Goal: Task Accomplishment & Management: Manage account settings

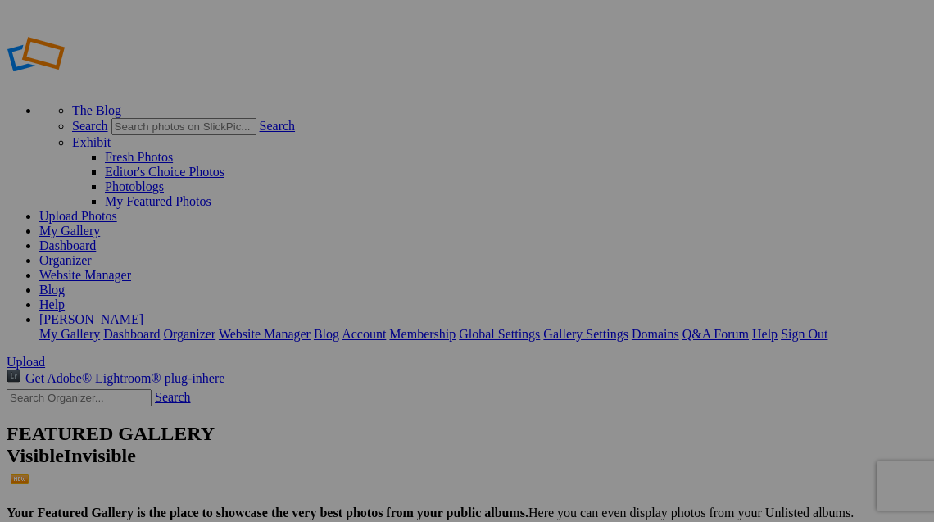
click at [45, 355] on span "Upload" at bounding box center [26, 362] width 39 height 14
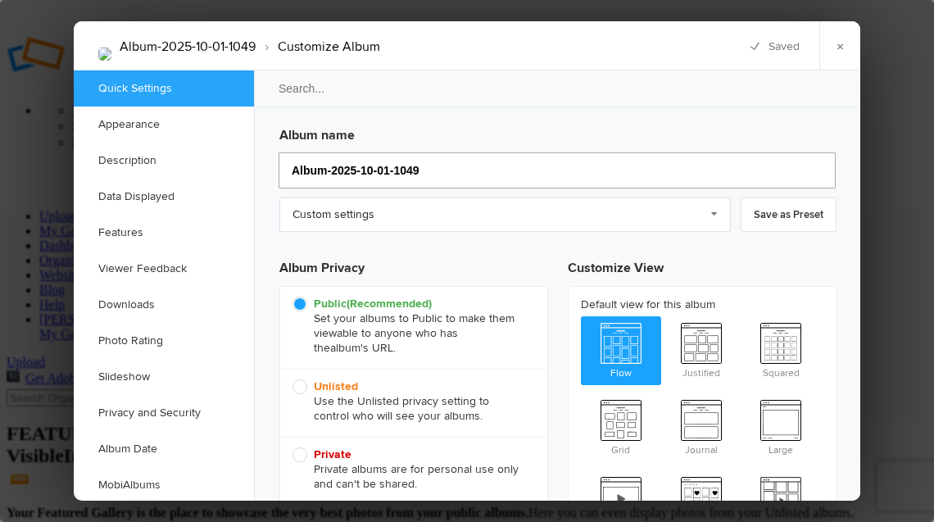
click at [467, 173] on input "Album-2025-10-01-1049" at bounding box center [557, 170] width 557 height 36
type input "j"
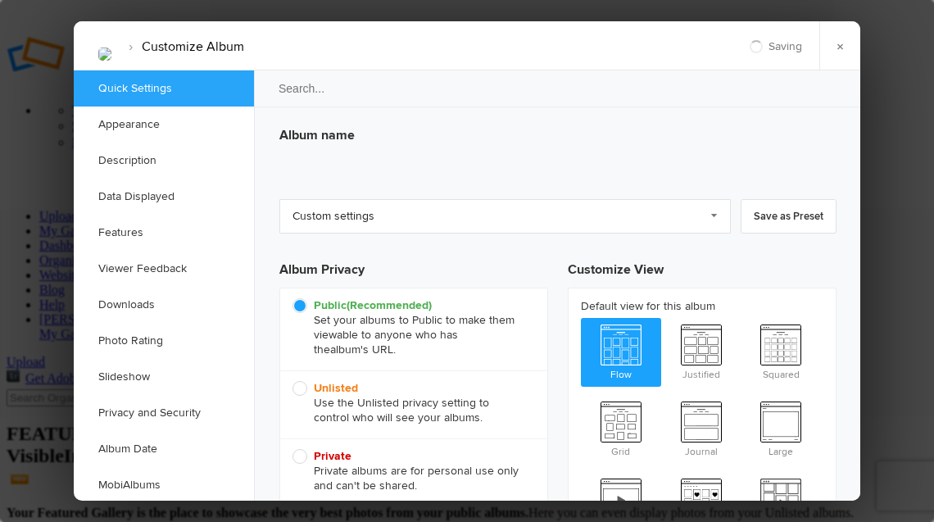
type input "2025-10-01 10:50"
click at [620, 208] on link "Custom settings" at bounding box center [505, 216] width 452 height 34
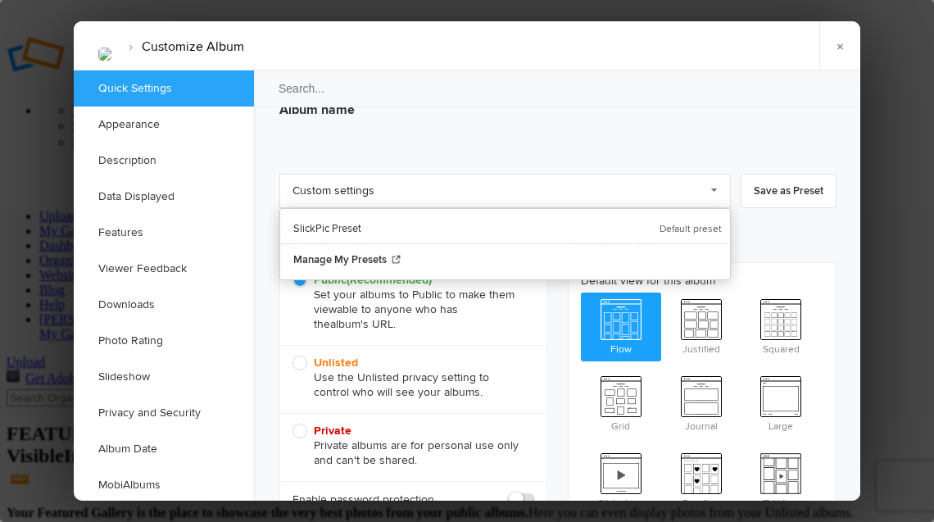
scroll to position [30, 0]
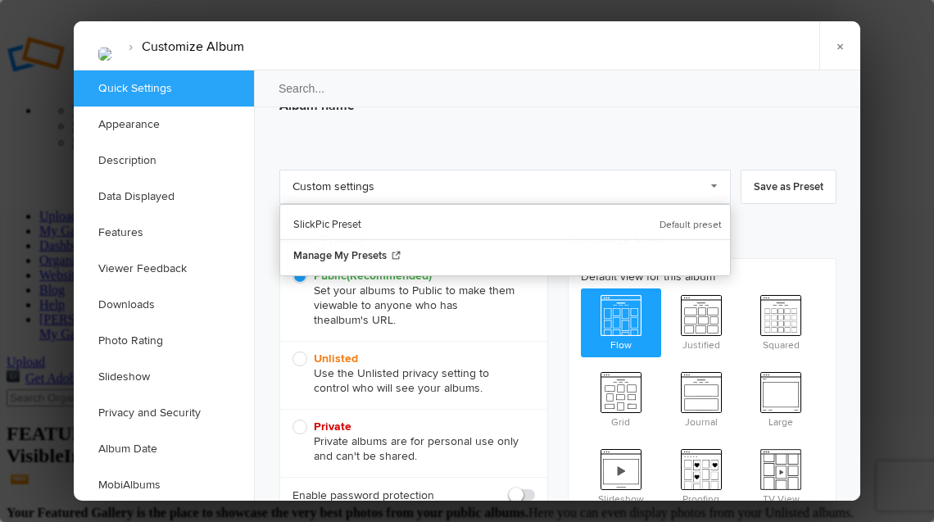
click at [822, 216] on div "Album name Custom settings Custom settings SlickPic Preset Manage My Presets Sa…" at bounding box center [557, 346] width 557 height 515
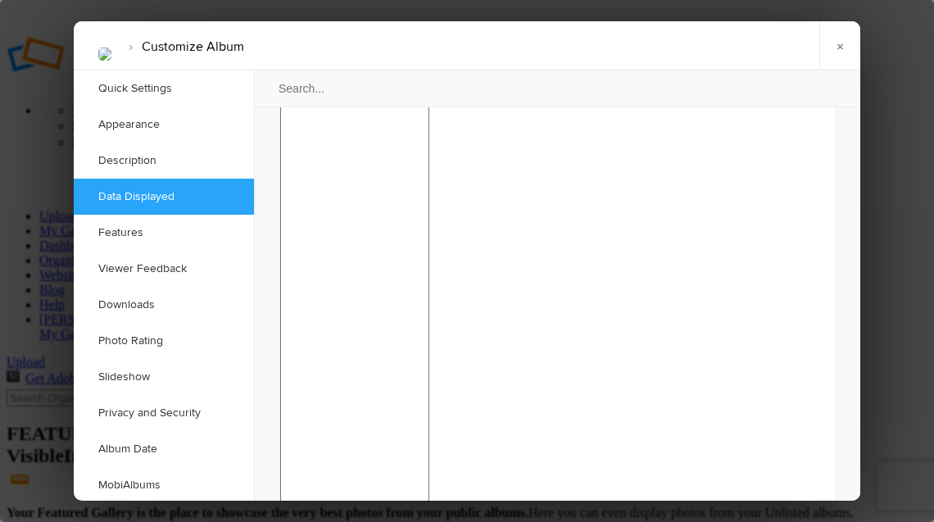
scroll to position [1459, 0]
checkbox input "false"
type input "[DATE] 10:51"
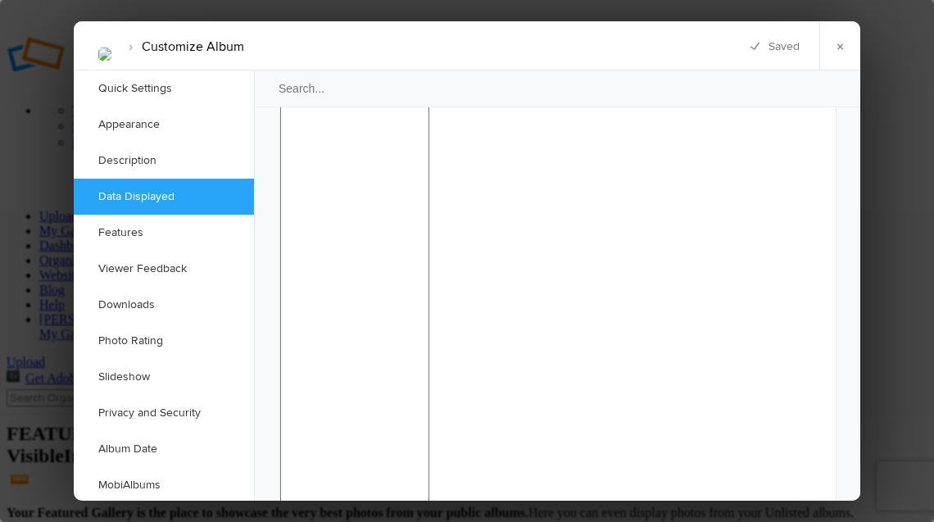
scroll to position [1546, 0]
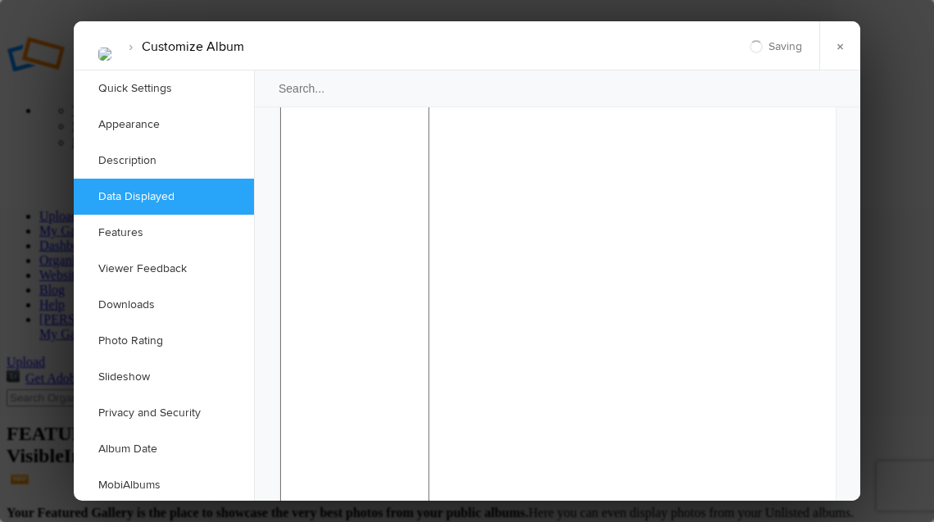
checkbox input "true"
checkbox input "false"
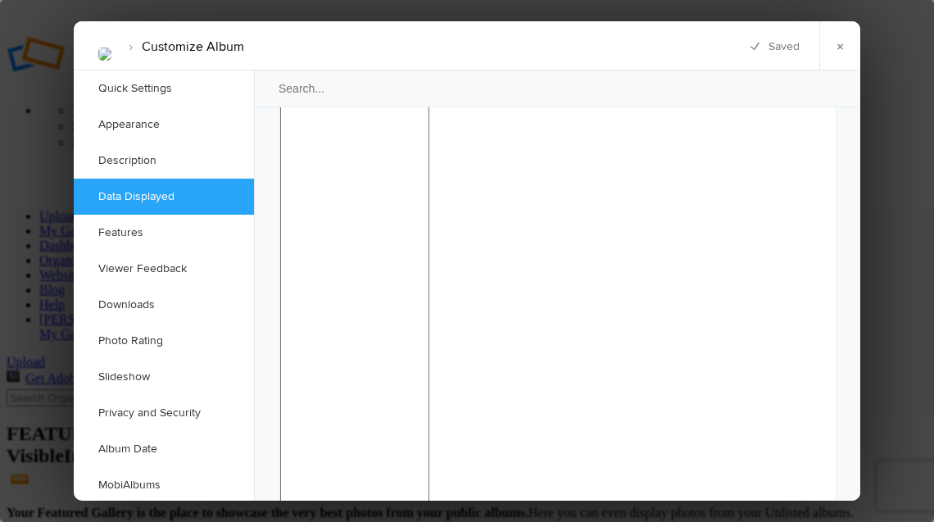
checkbox input "false"
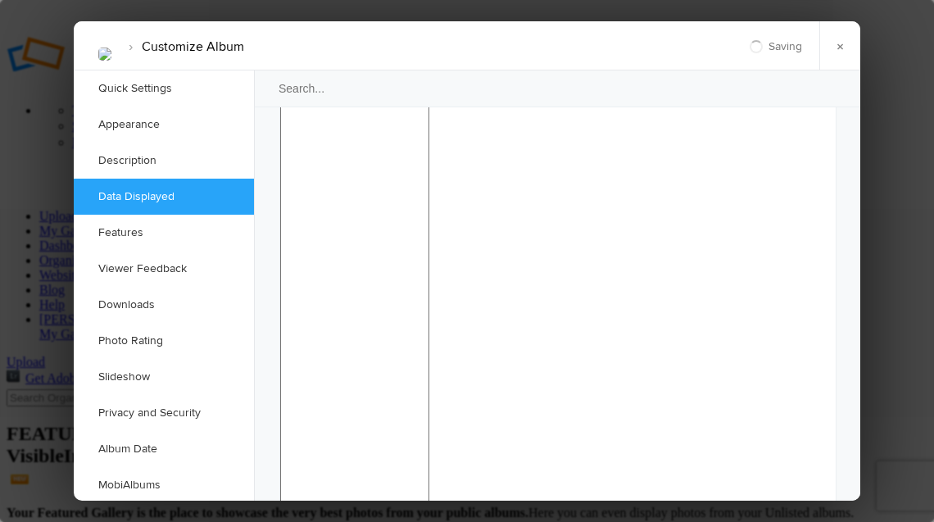
checkbox input "false"
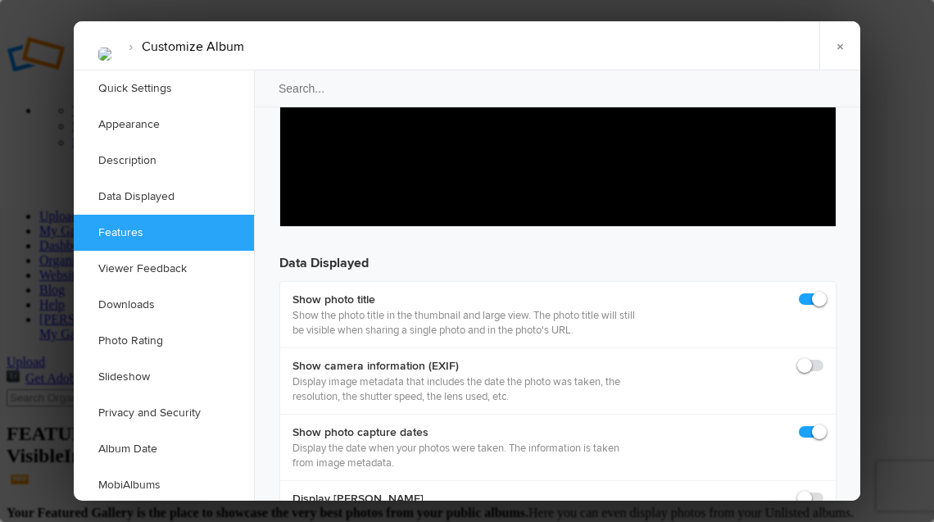
scroll to position [2160, 0]
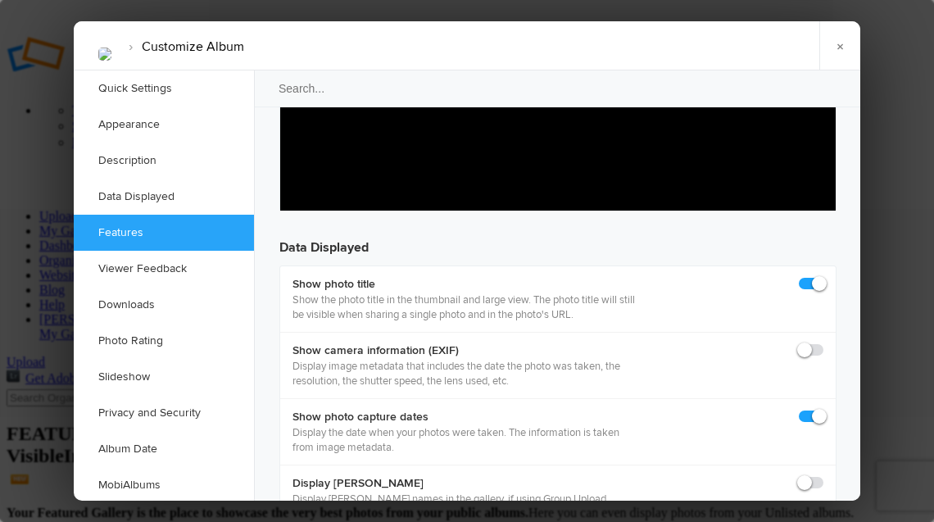
checkbox input "false"
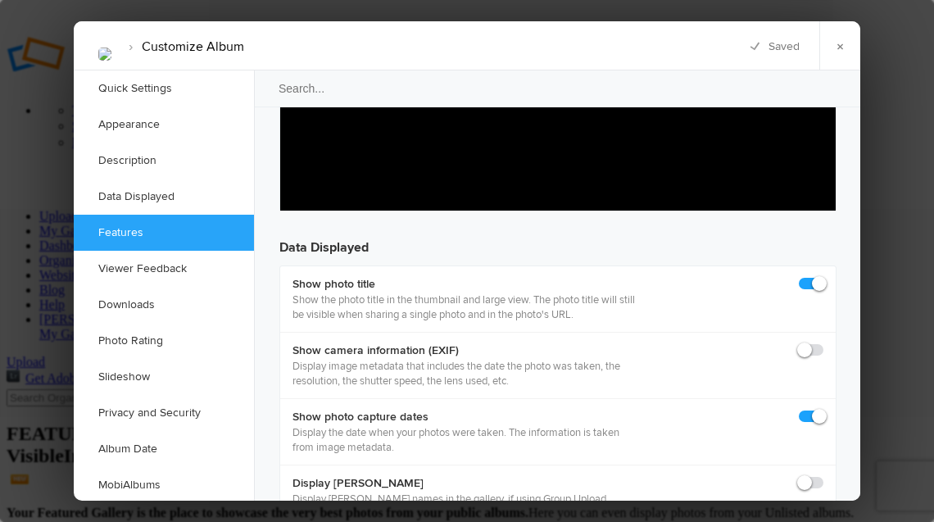
checkbox input "false"
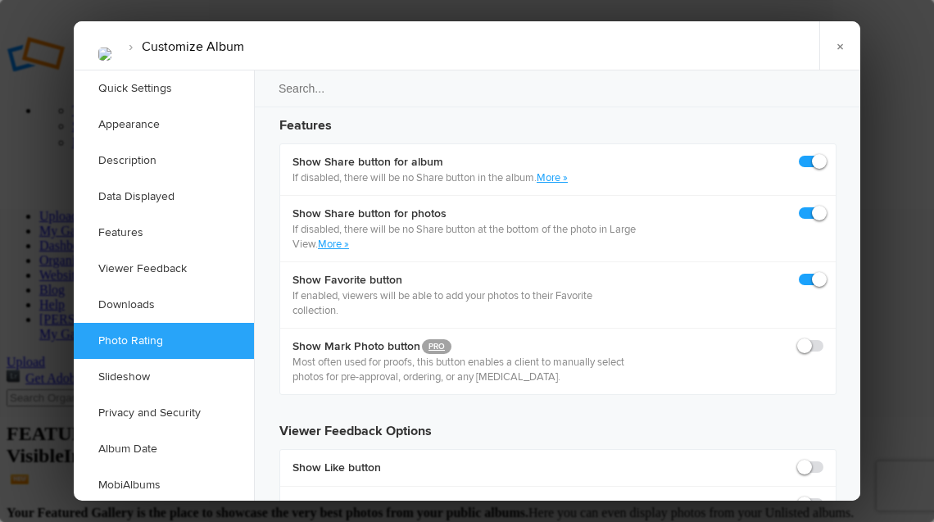
scroll to position [2781, 0]
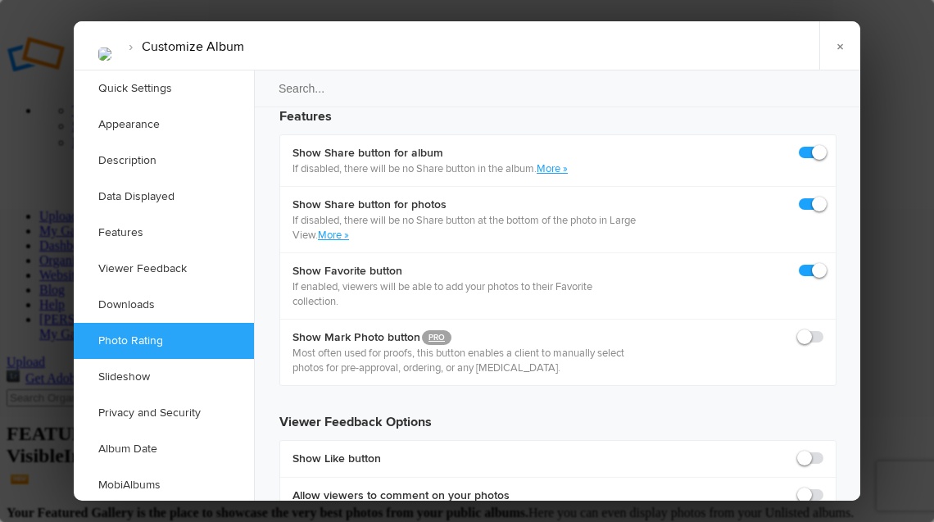
checkbox input "false"
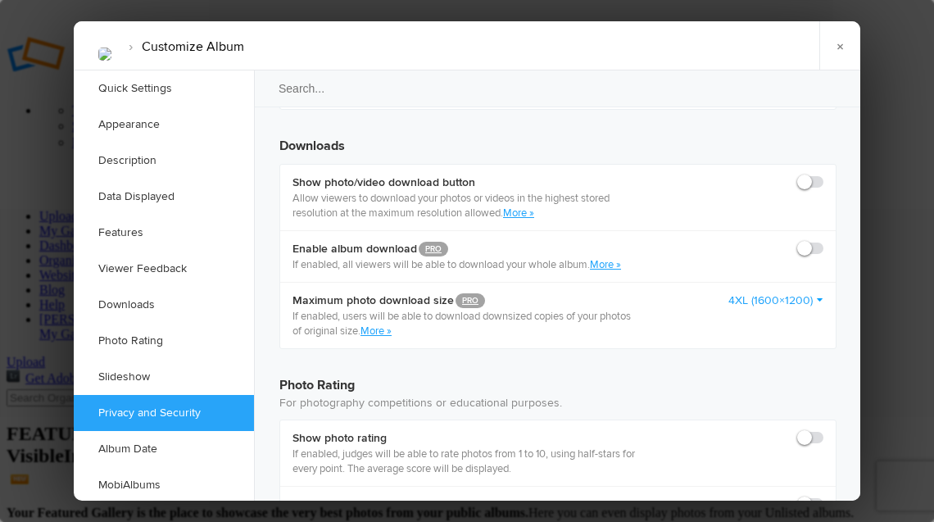
scroll to position [3201, 0]
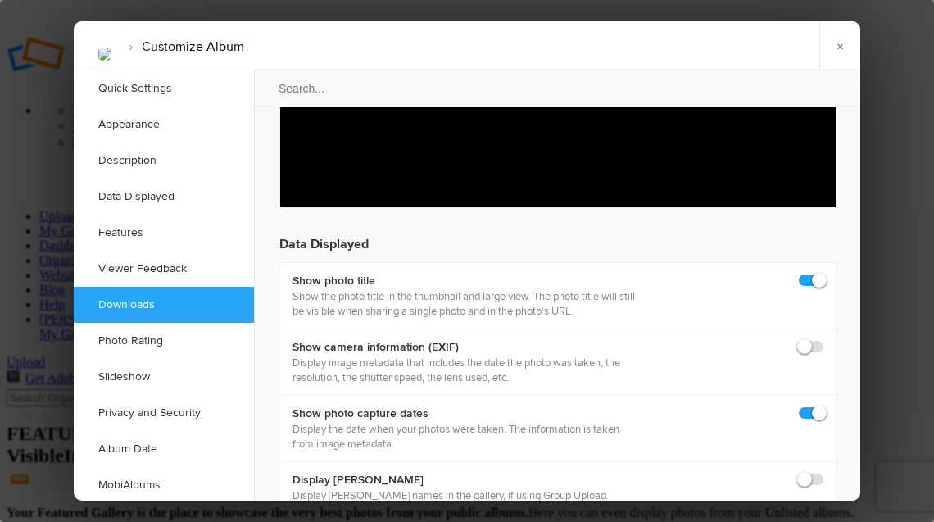
scroll to position [1884, 0]
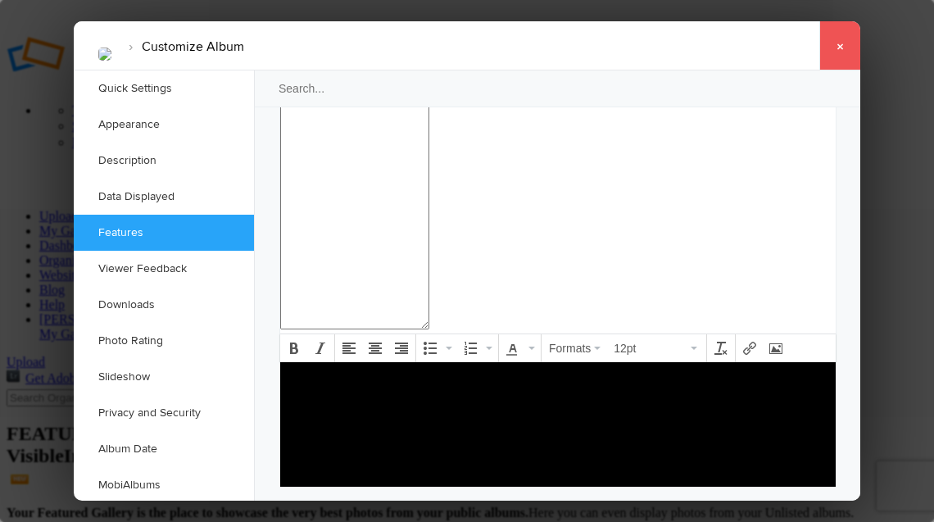
click at [842, 42] on link "×" at bounding box center [839, 45] width 41 height 49
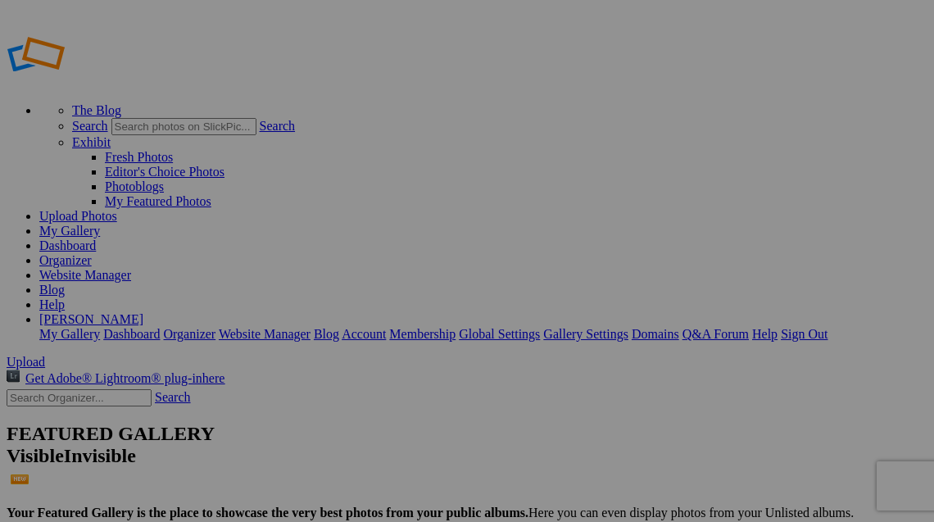
click at [131, 268] on link "Website Manager" at bounding box center [85, 275] width 92 height 14
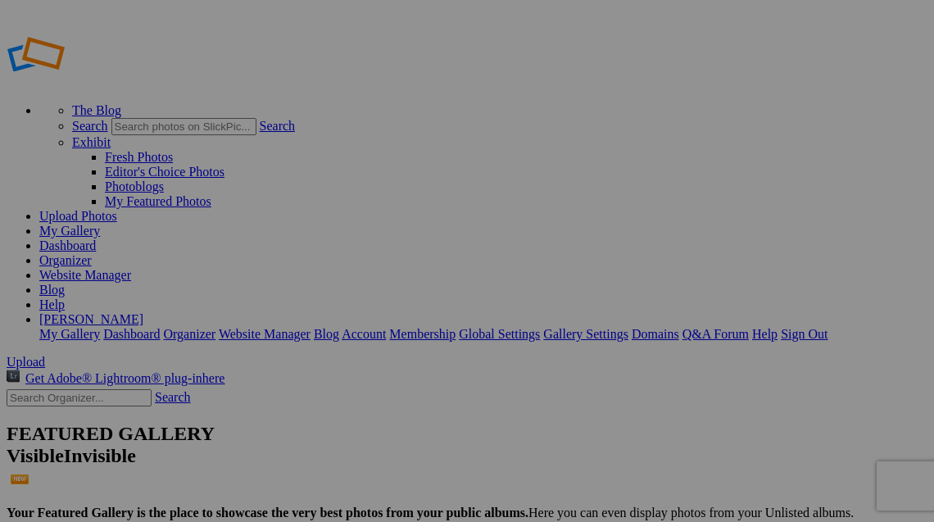
click at [131, 268] on link "Website Manager" at bounding box center [85, 275] width 92 height 14
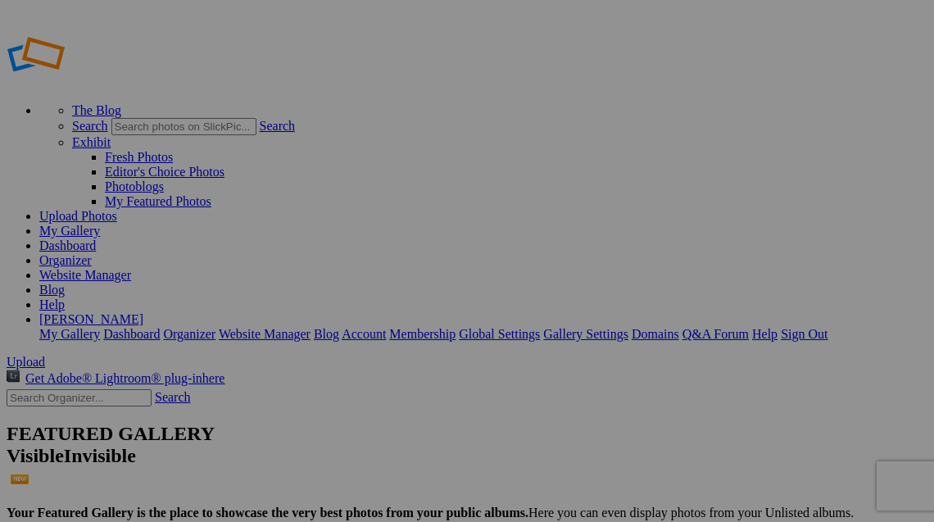
click at [131, 268] on link "Website Manager" at bounding box center [85, 275] width 92 height 14
